Goal: Find contact information: Find contact information

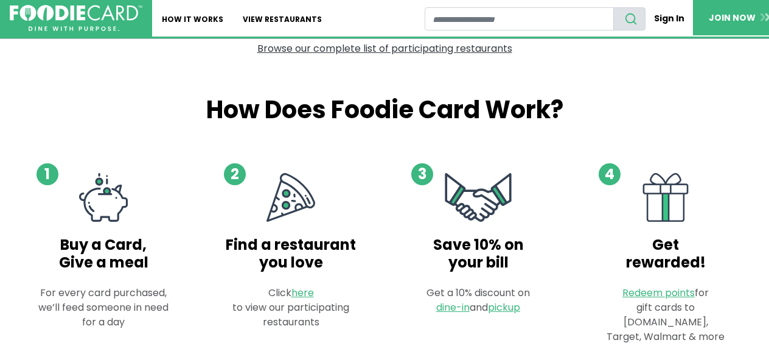
scroll to position [731, 0]
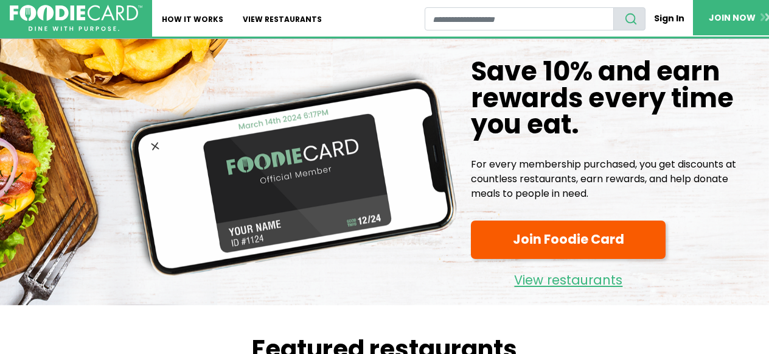
drag, startPoint x: 469, startPoint y: 163, endPoint x: 624, endPoint y: 195, distance: 157.8
click at [624, 194] on p "For every membership purchased, you get discounts at countless restaurants, ear…" at bounding box center [615, 179] width 288 height 44
click at [631, 104] on h1 "Save 10% and earn rewards every time you eat." at bounding box center [615, 97] width 288 height 79
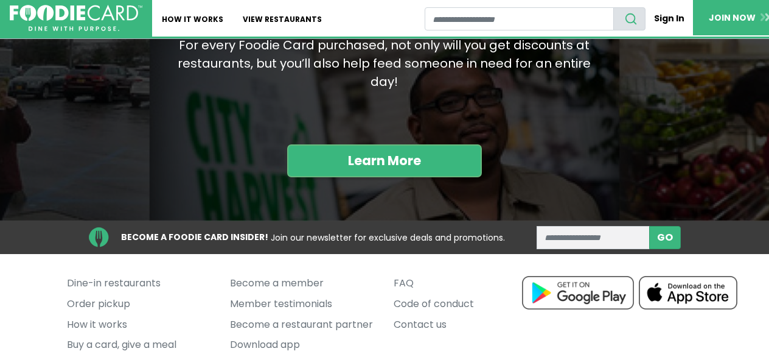
scroll to position [1319, 0]
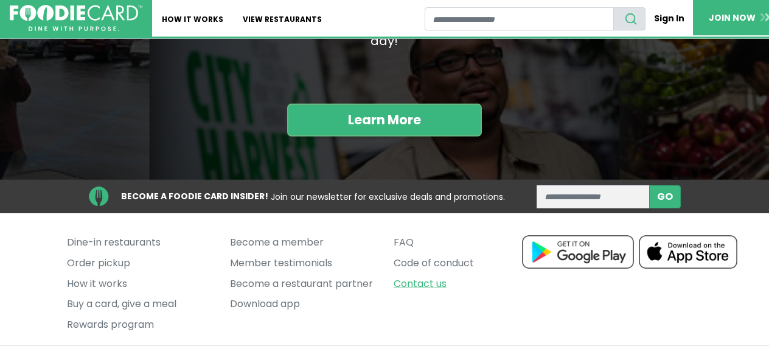
click at [425, 273] on link "Contact us" at bounding box center [466, 283] width 145 height 21
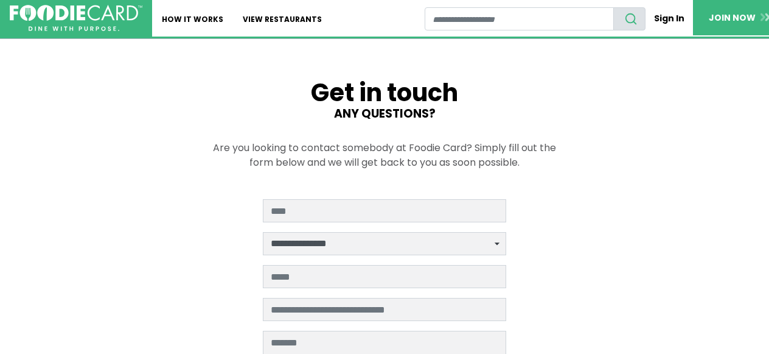
drag, startPoint x: 214, startPoint y: 148, endPoint x: 531, endPoint y: 167, distance: 317.0
click at [531, 167] on p "Are you looking to contact somebody at Foodie Card? Simply fill out the form be…" at bounding box center [384, 155] width 365 height 29
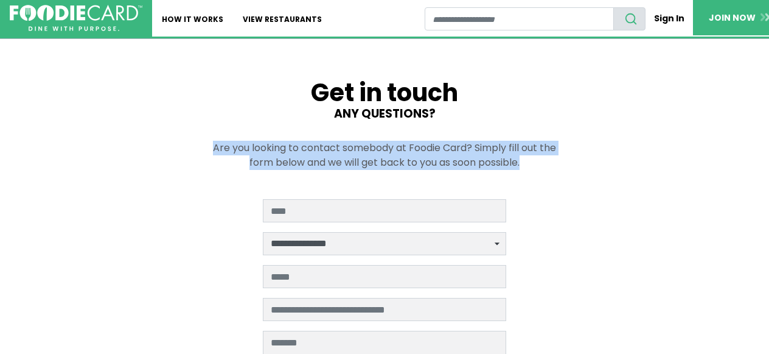
click at [175, 125] on main "**********" at bounding box center [384, 321] width 769 height 565
